Goal: Information Seeking & Learning: Learn about a topic

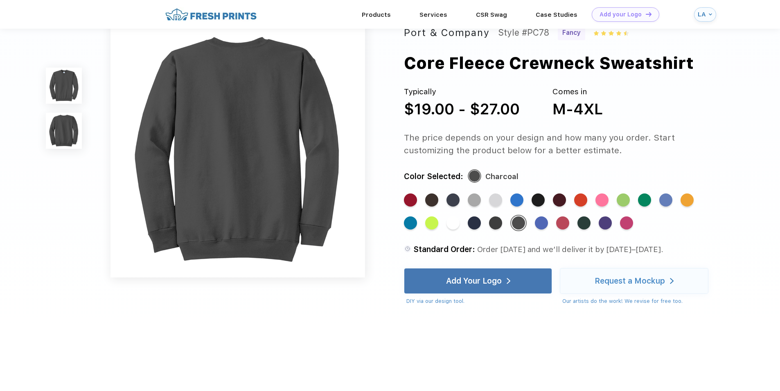
scroll to position [341, 0]
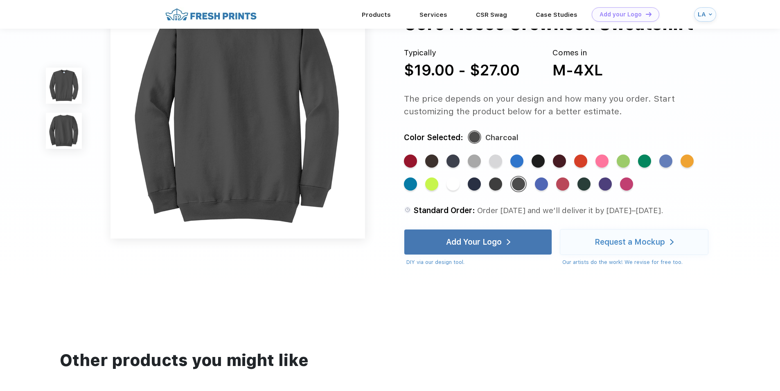
click at [687, 167] on div "Standard Color" at bounding box center [687, 160] width 13 height 13
click at [687, 159] on div "Standard Color" at bounding box center [687, 160] width 13 height 13
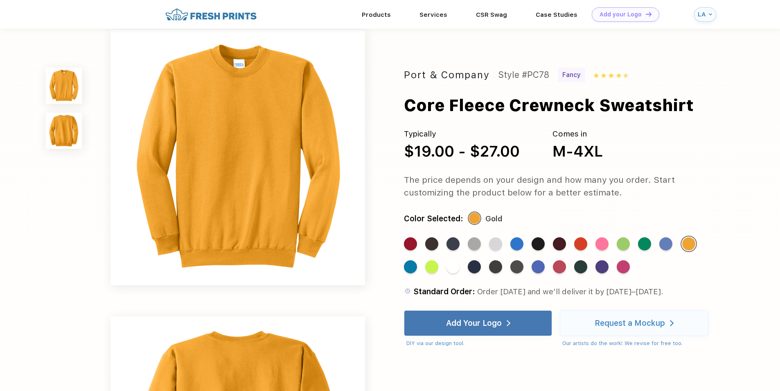
scroll to position [0, 0]
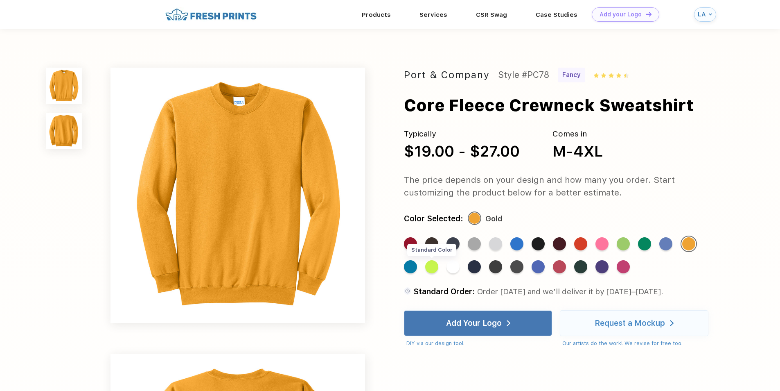
click at [430, 265] on div "Standard Color" at bounding box center [431, 266] width 13 height 13
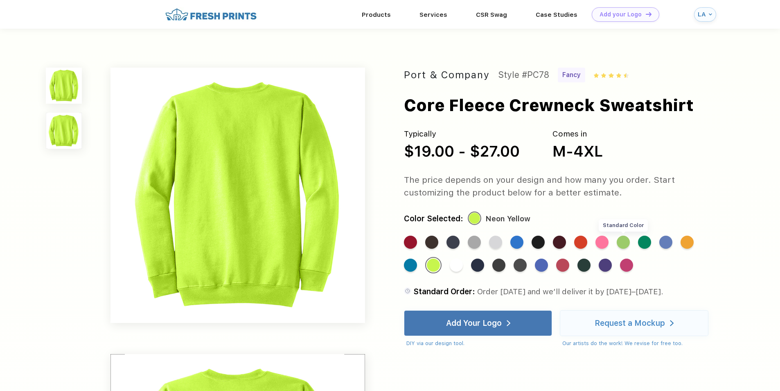
click at [630, 243] on div "Standard Color" at bounding box center [623, 241] width 13 height 13
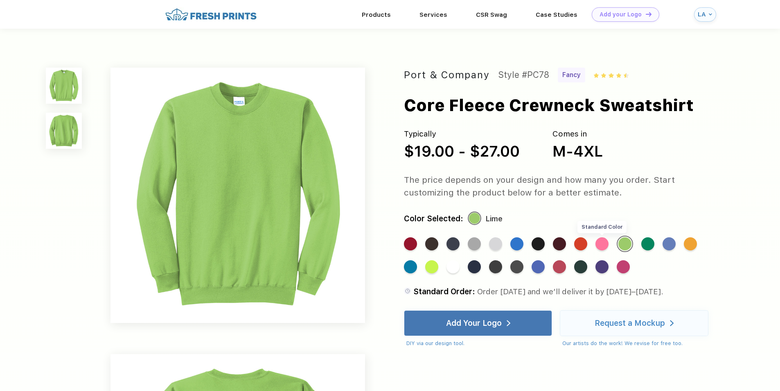
click at [600, 245] on div "Standard Color" at bounding box center [602, 243] width 13 height 13
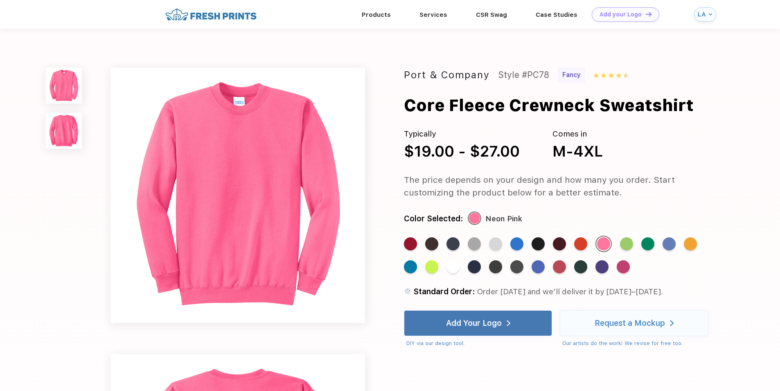
click at [667, 250] on div "Standard Color" at bounding box center [669, 243] width 13 height 13
click at [668, 246] on div "Standard Color" at bounding box center [669, 243] width 13 height 13
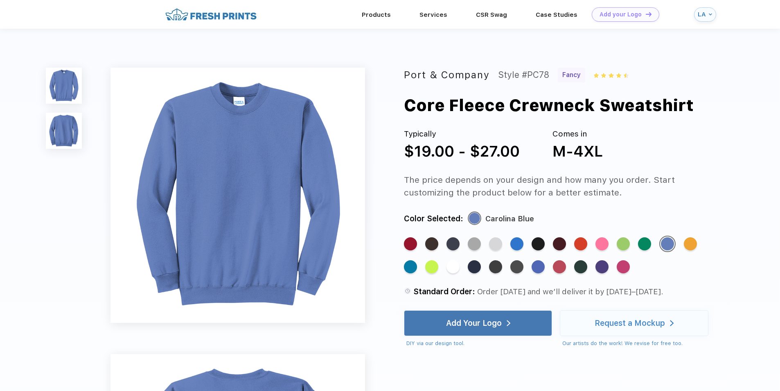
click at [624, 274] on div "Standard Color Standard Color Standard Color Standard Color Standard Color Stan…" at bounding box center [555, 258] width 303 height 46
click at [624, 269] on div "Standard Color" at bounding box center [623, 266] width 13 height 13
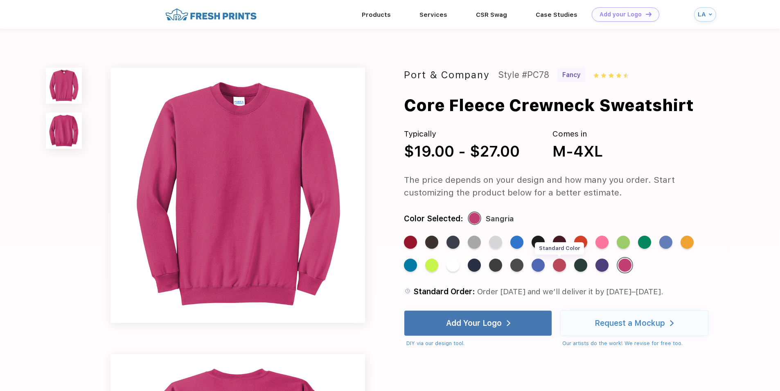
click at [561, 266] on div "Standard Color" at bounding box center [559, 264] width 13 height 13
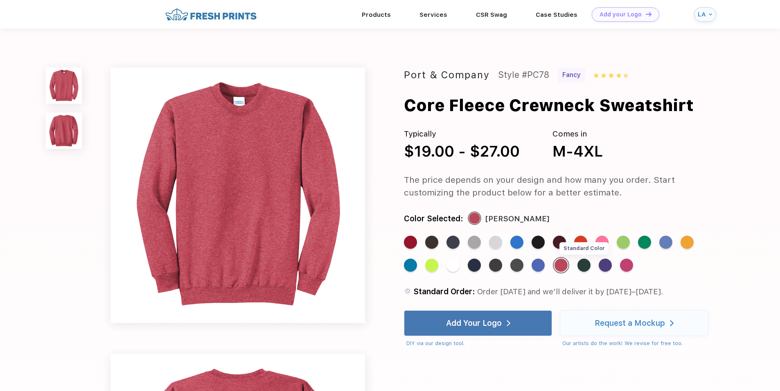
click at [588, 265] on div "Standard Color" at bounding box center [584, 264] width 13 height 13
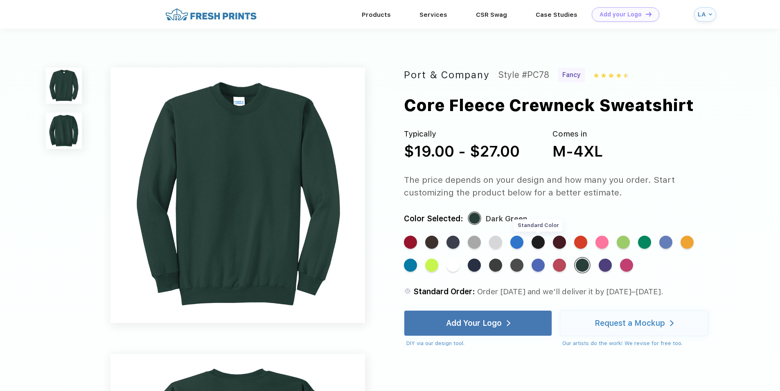
click at [537, 239] on div "Standard Color" at bounding box center [538, 241] width 13 height 13
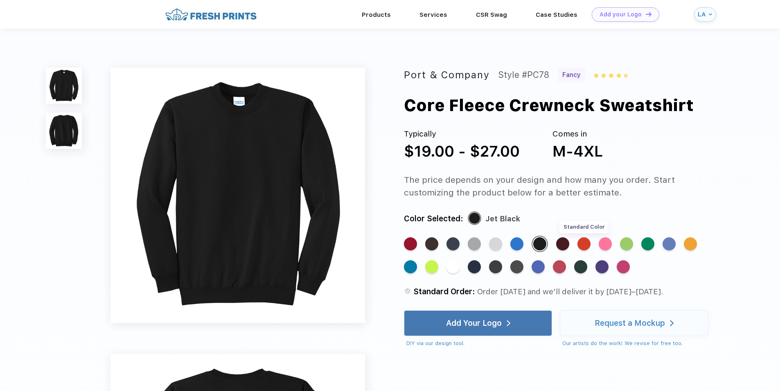
click at [581, 246] on div "Standard Color" at bounding box center [584, 243] width 13 height 13
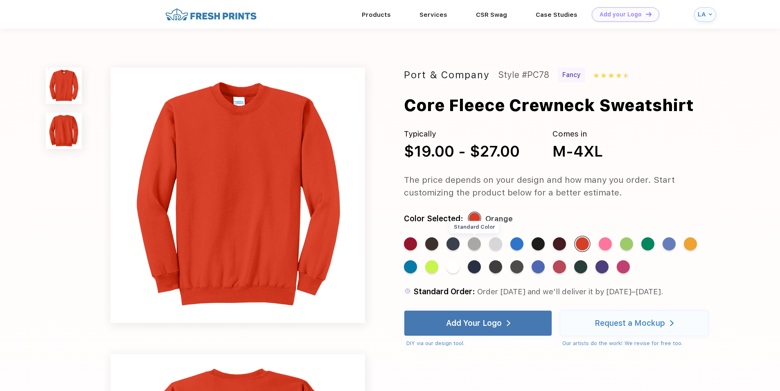
click at [475, 247] on div "Standard Color" at bounding box center [474, 243] width 13 height 13
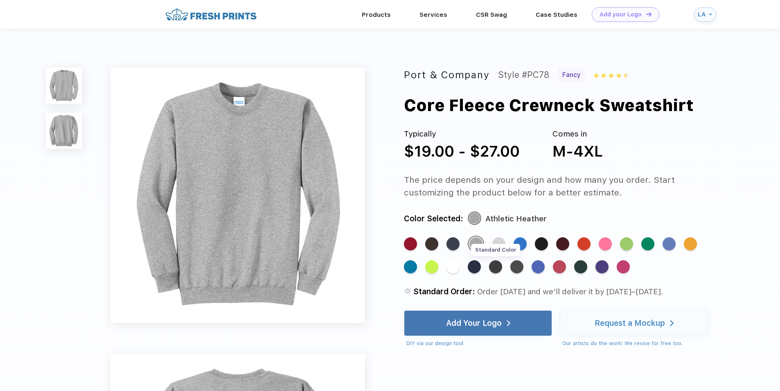
click at [498, 269] on div "Standard Color" at bounding box center [495, 266] width 13 height 13
